Goal: Understand process/instructions: Learn how to perform a task or action

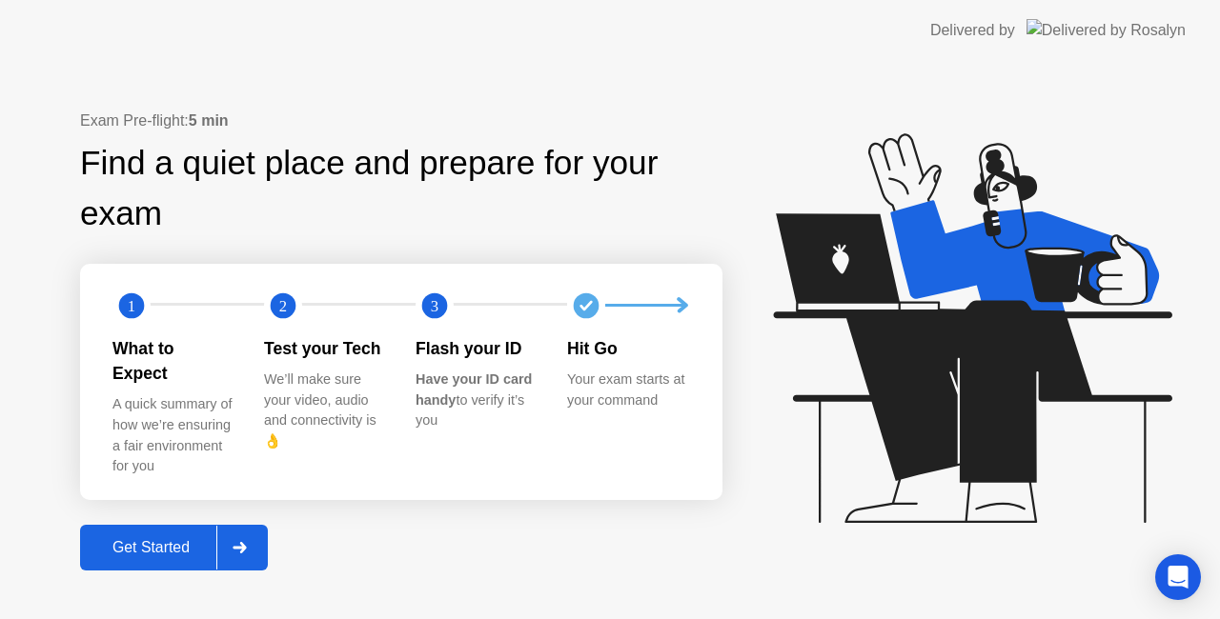
click at [126, 539] on div "Get Started" at bounding box center [151, 547] width 131 height 17
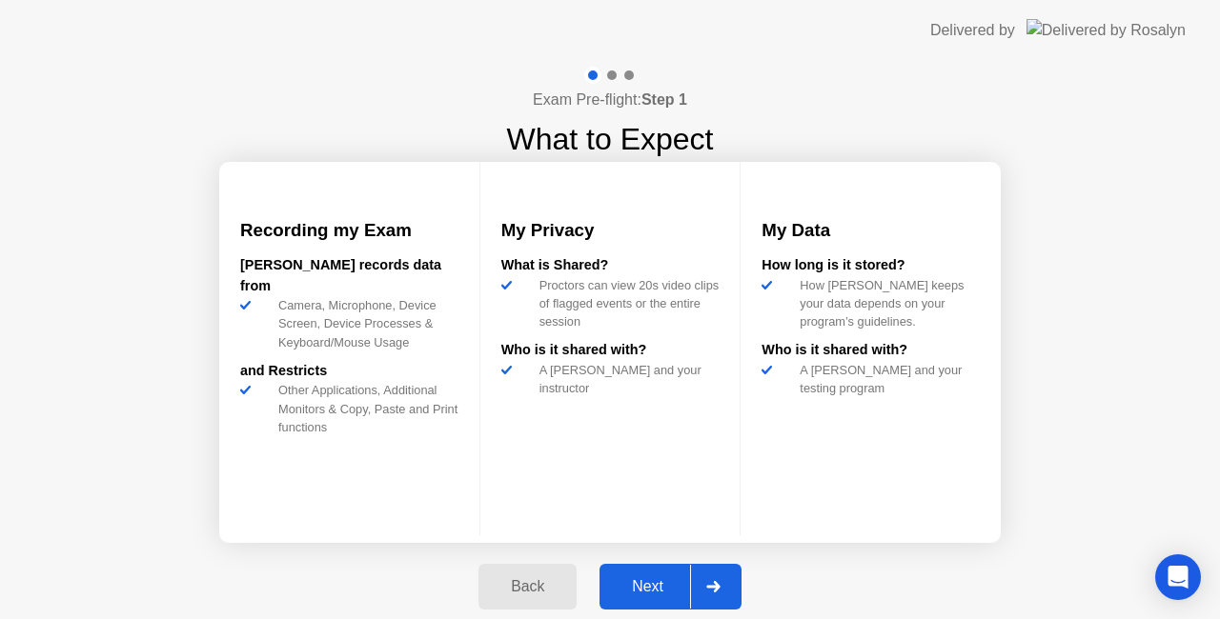
click at [654, 583] on div "Next" at bounding box center [647, 586] width 85 height 17
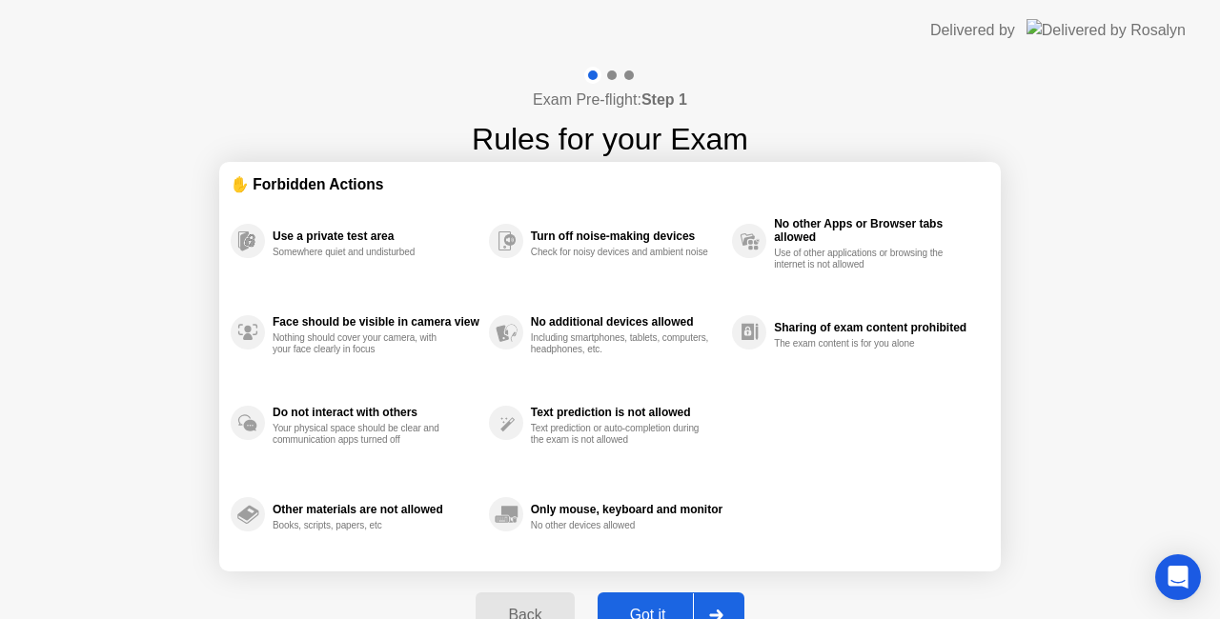
click at [669, 615] on div "Got it" at bounding box center [648, 615] width 90 height 17
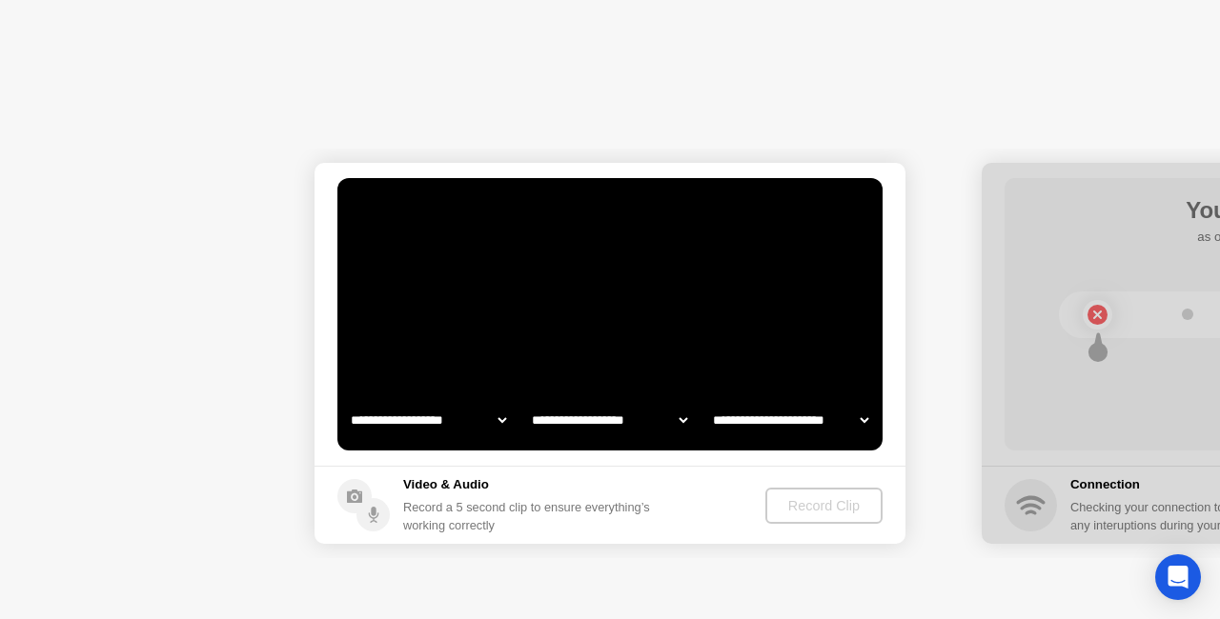
select select "**********"
select select "*******"
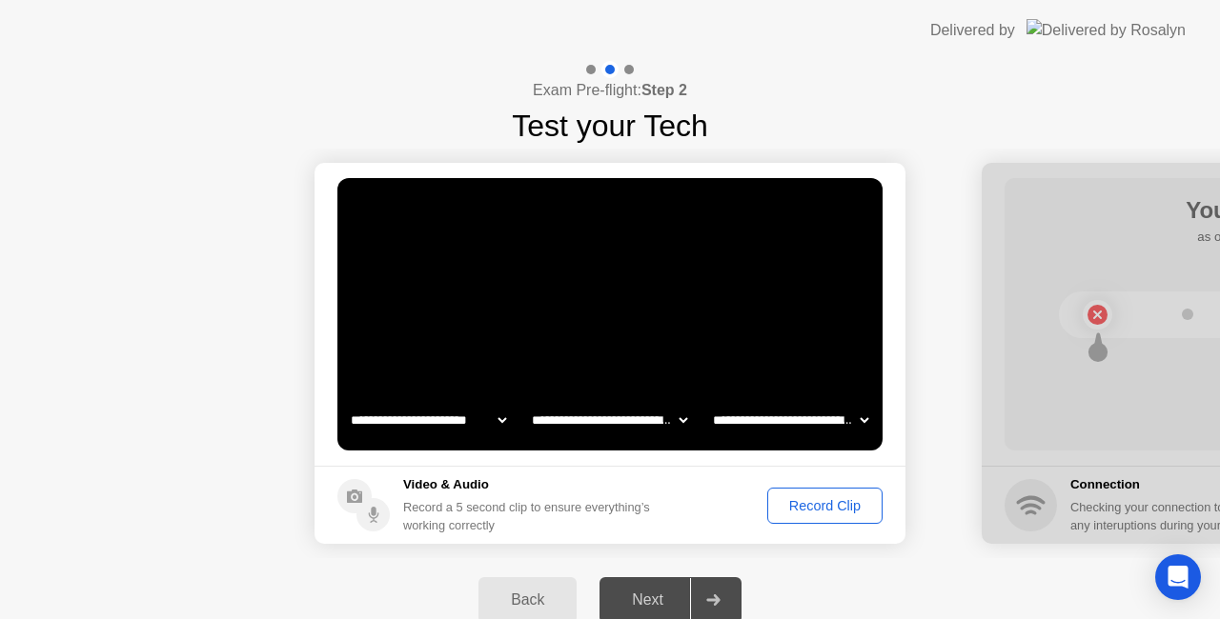
click at [831, 514] on div "Record Clip" at bounding box center [825, 505] width 102 height 15
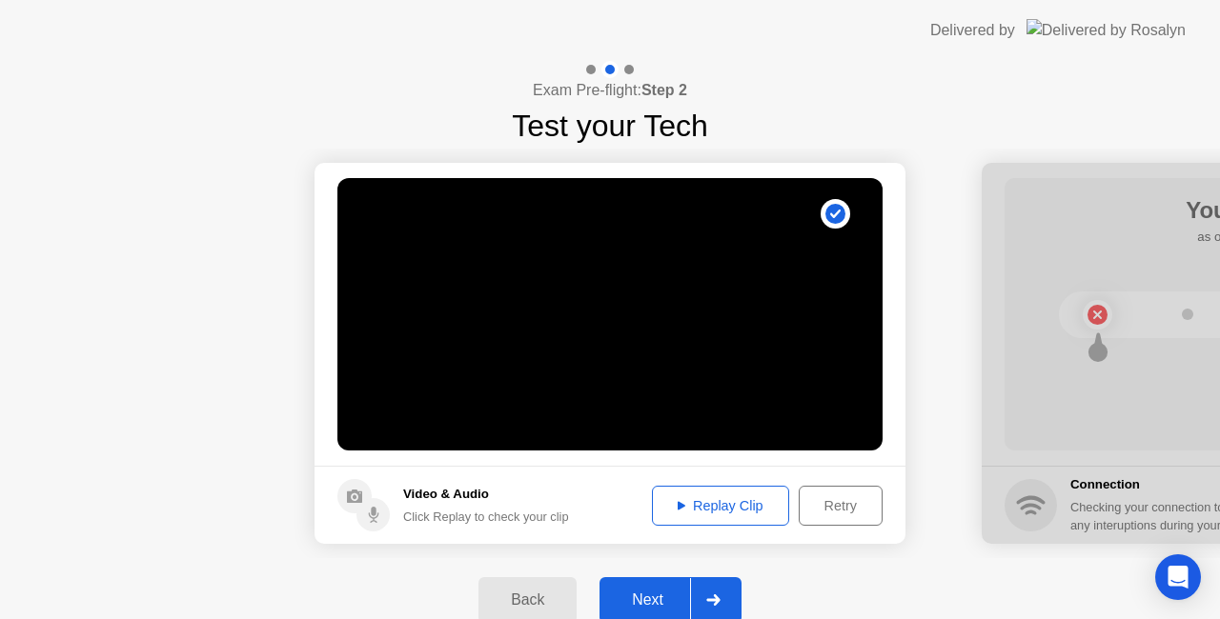
click at [669, 597] on div "Next" at bounding box center [647, 600] width 85 height 17
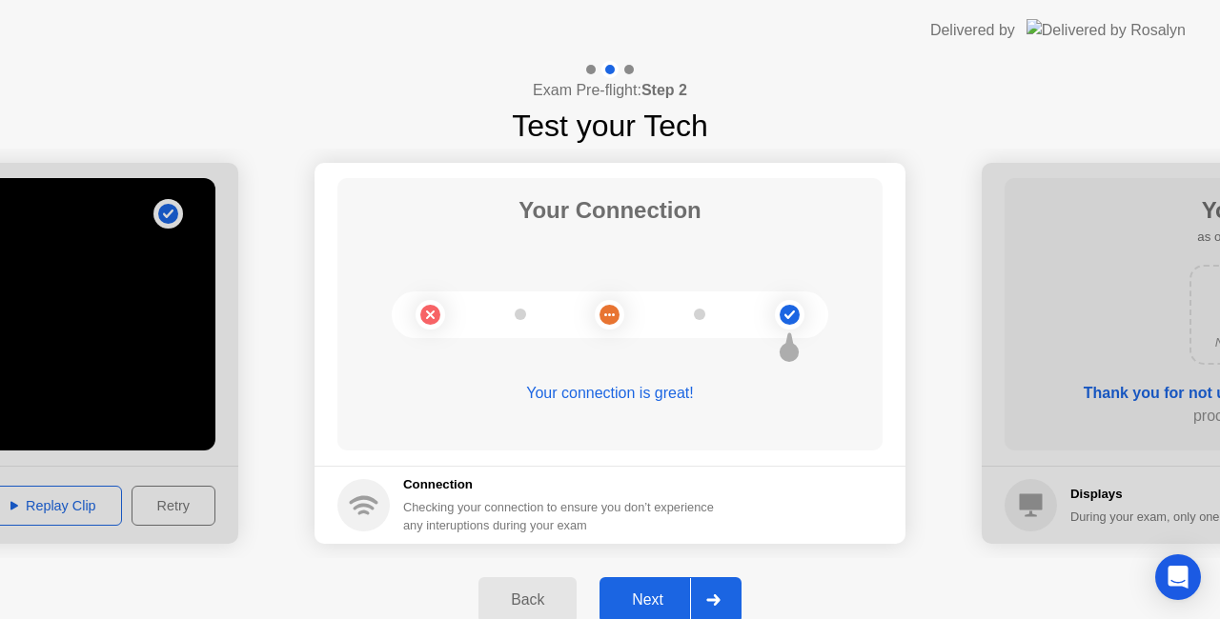
click at [633, 599] on div "Next" at bounding box center [647, 600] width 85 height 17
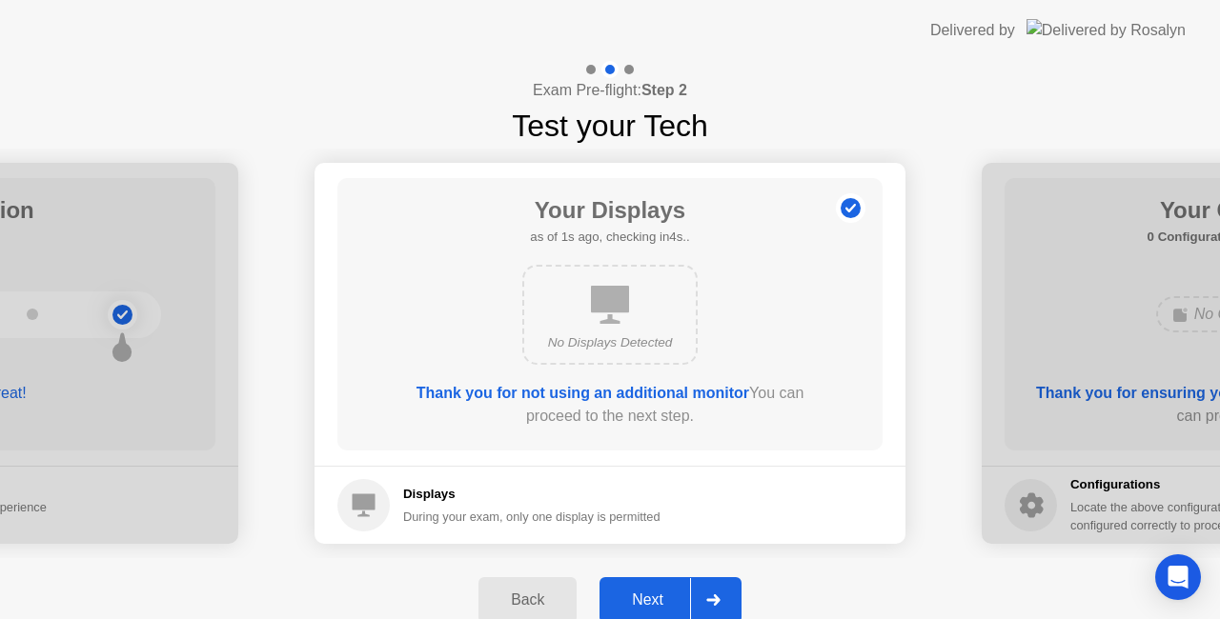
click at [653, 599] on div "Next" at bounding box center [647, 600] width 85 height 17
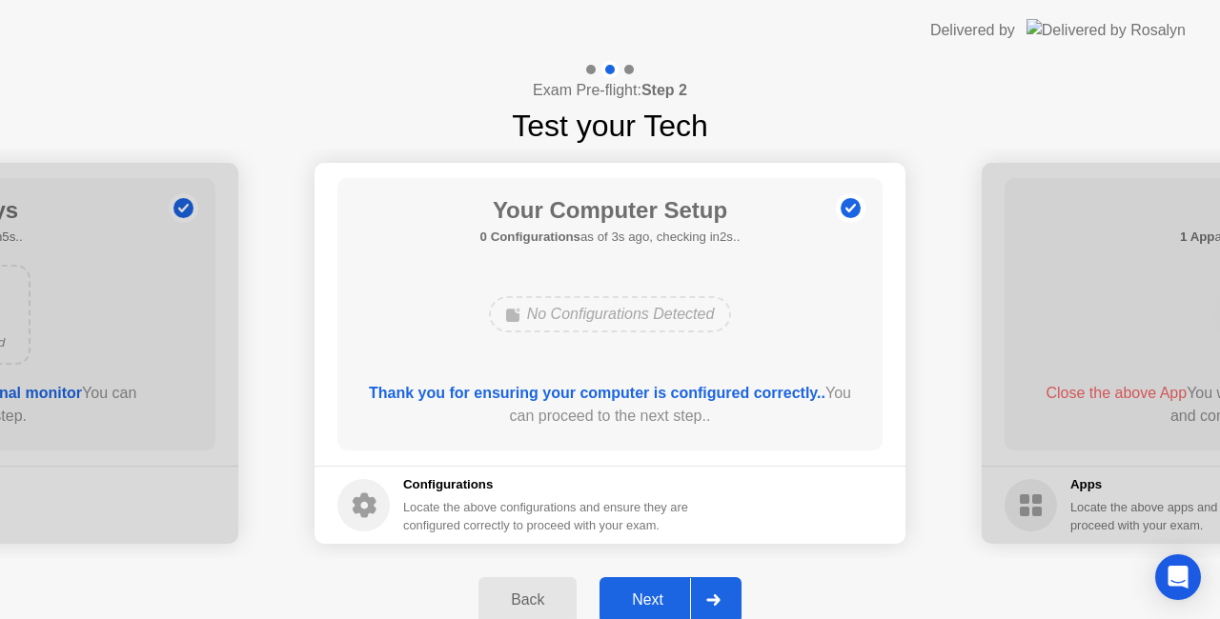
click at [653, 599] on div "Next" at bounding box center [647, 600] width 85 height 17
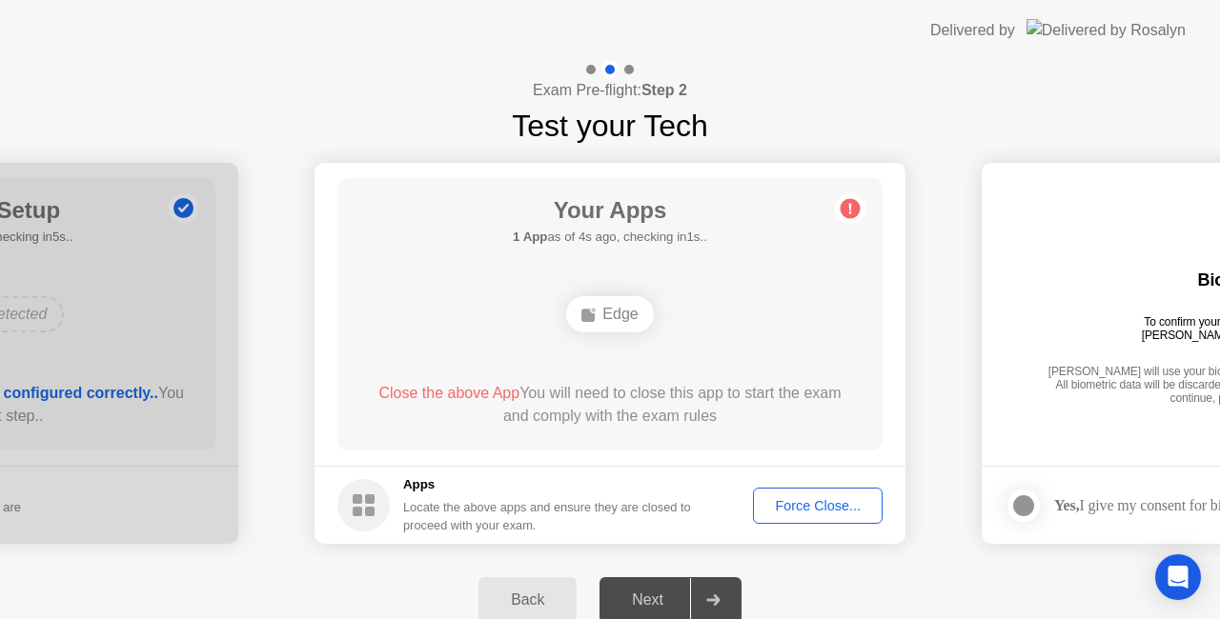
click at [815, 503] on div "Force Close..." at bounding box center [817, 505] width 116 height 15
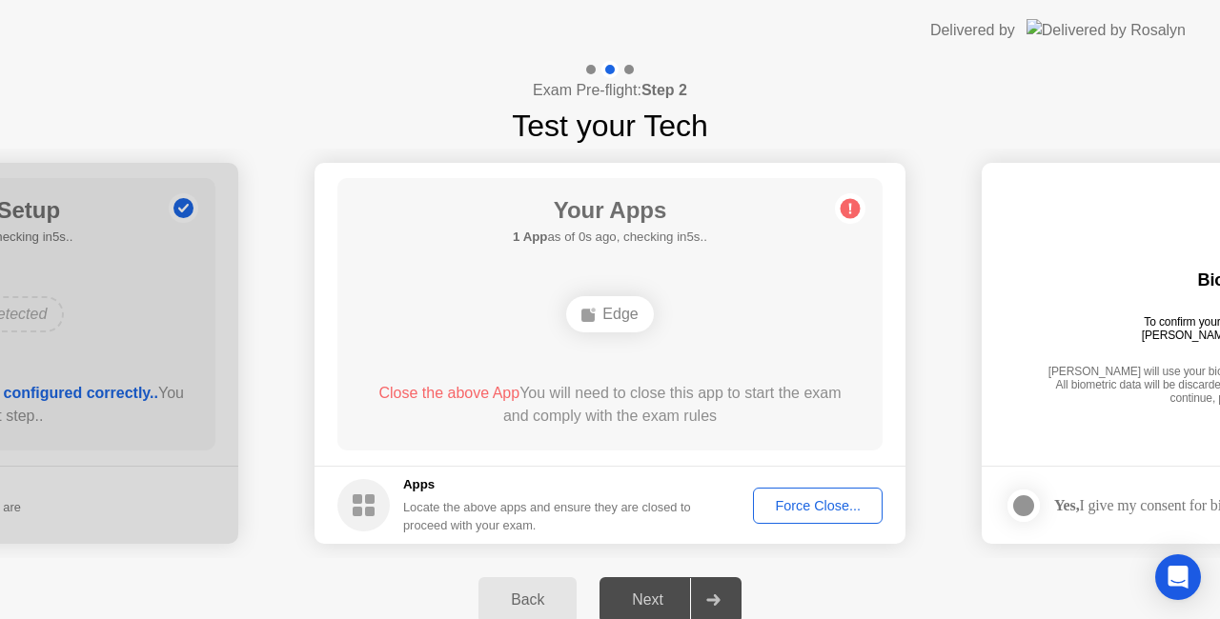
click at [648, 597] on div "Next" at bounding box center [647, 600] width 85 height 17
click at [812, 498] on div "Force Close..." at bounding box center [817, 505] width 116 height 15
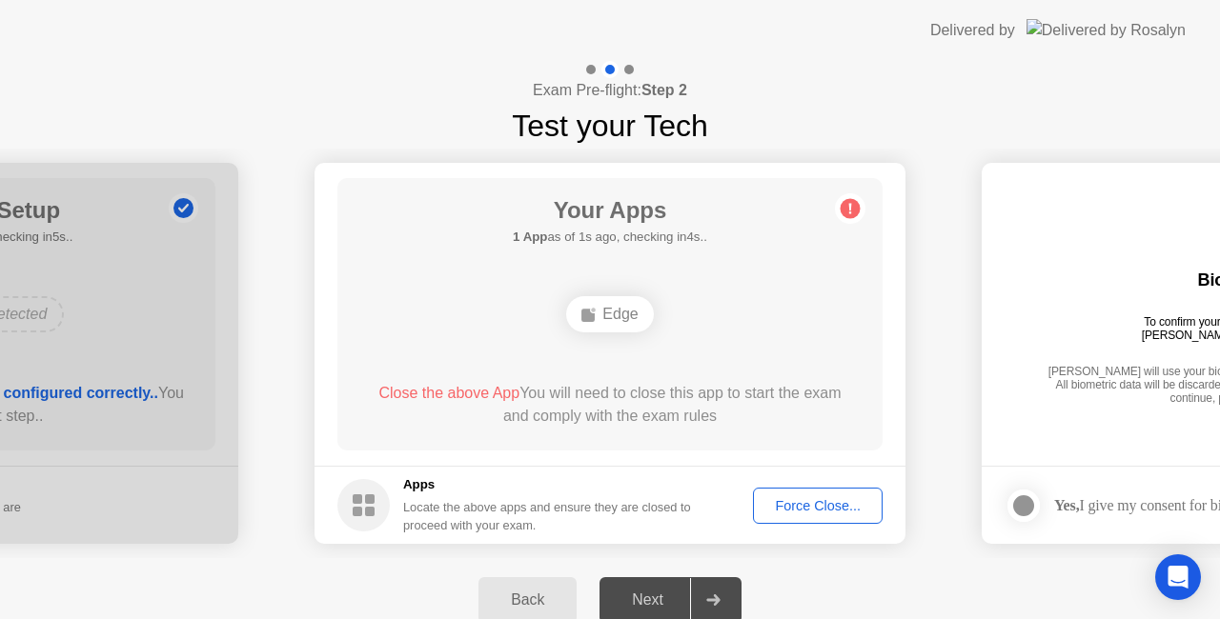
click at [808, 498] on div "Force Close..." at bounding box center [817, 505] width 116 height 15
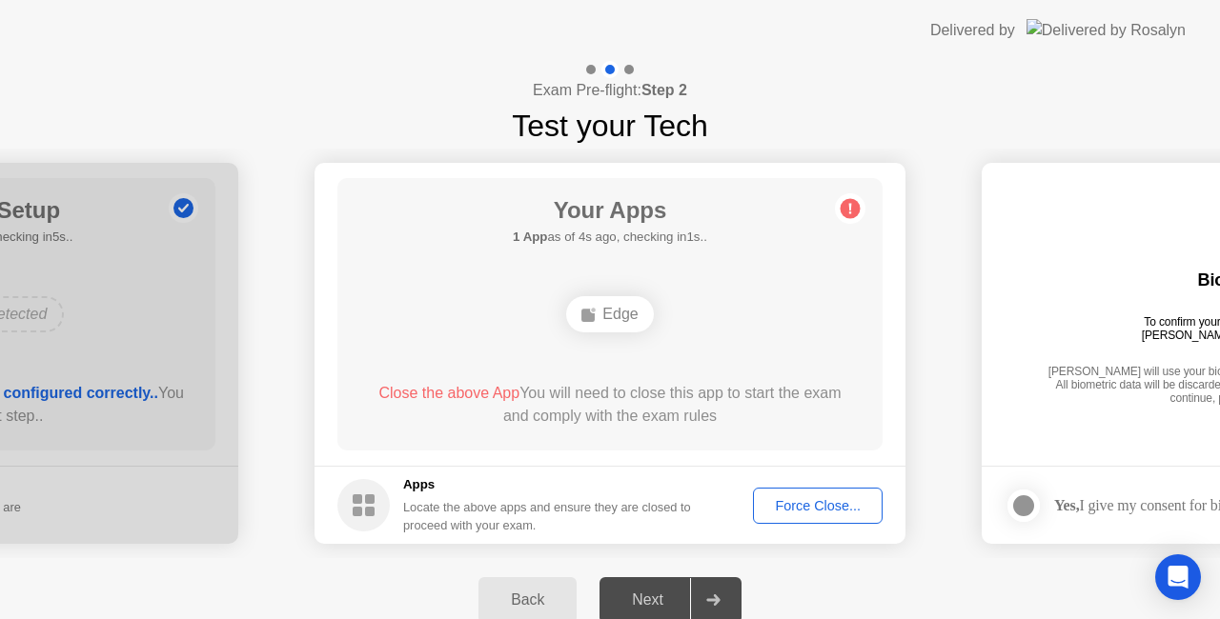
click at [608, 310] on div "Edge" at bounding box center [609, 314] width 87 height 36
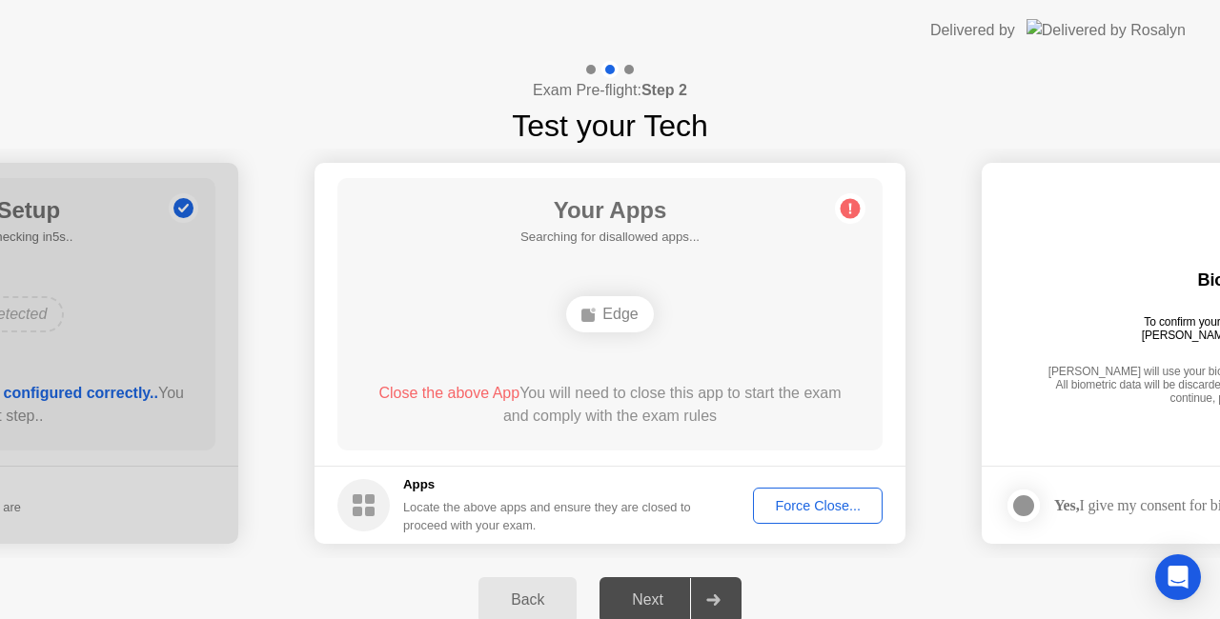
click at [608, 310] on div "Edge" at bounding box center [609, 314] width 87 height 36
